Goal: Task Accomplishment & Management: Use online tool/utility

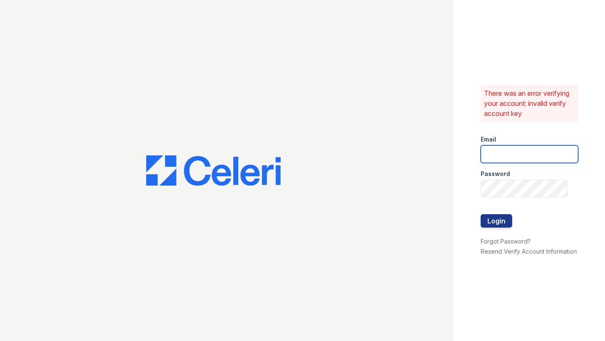
click at [492, 147] on input "email" at bounding box center [529, 154] width 97 height 18
click at [437, 147] on div at bounding box center [227, 170] width 454 height 341
click at [510, 153] on input "email" at bounding box center [529, 154] width 97 height 18
type input "[EMAIL_ADDRESS][PERSON_NAME][PERSON_NAME][DOMAIN_NAME]"
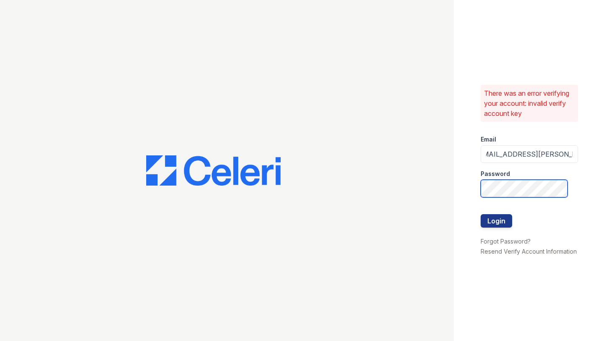
scroll to position [0, 0]
click at [503, 221] on button "Login" at bounding box center [497, 220] width 32 height 13
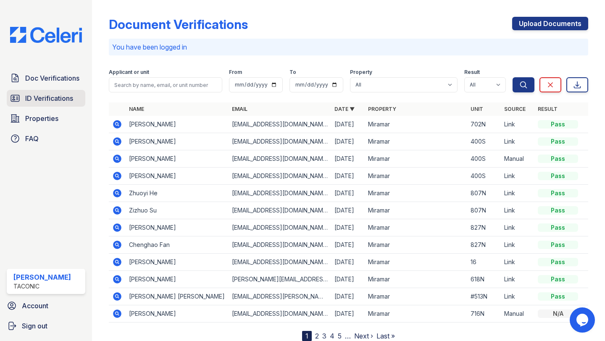
click at [42, 94] on span "ID Verifications" at bounding box center [49, 98] width 48 height 10
